Goal: Task Accomplishment & Management: Manage account settings

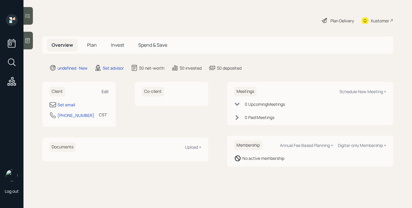
click at [105, 89] on div "Edit" at bounding box center [105, 92] width 7 height 6
select select "America/[GEOGRAPHIC_DATA]"
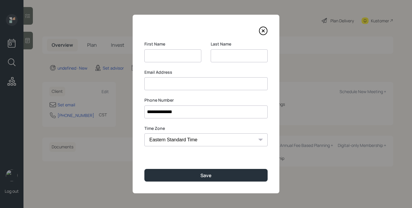
click at [170, 53] on input at bounding box center [172, 55] width 57 height 13
type input "[PERSON_NAME]"
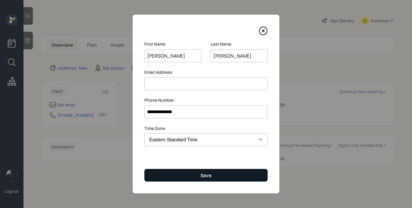
type input "[PERSON_NAME]"
click at [188, 175] on button "Save" at bounding box center [205, 175] width 123 height 13
